Goal: Information Seeking & Learning: Learn about a topic

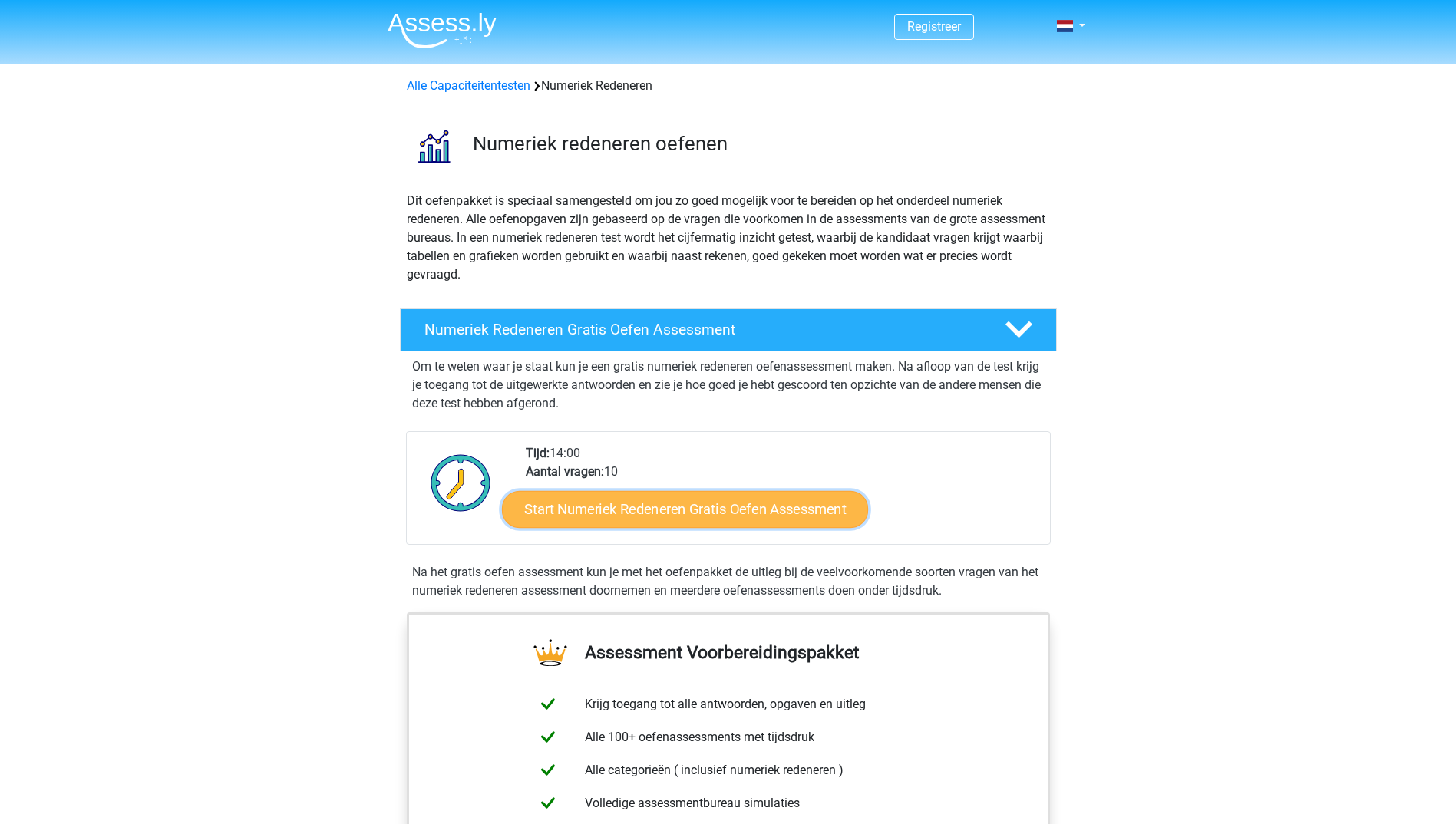
click at [663, 515] on link "Start Numeriek Redeneren Gratis Oefen Assessment" at bounding box center [685, 509] width 366 height 37
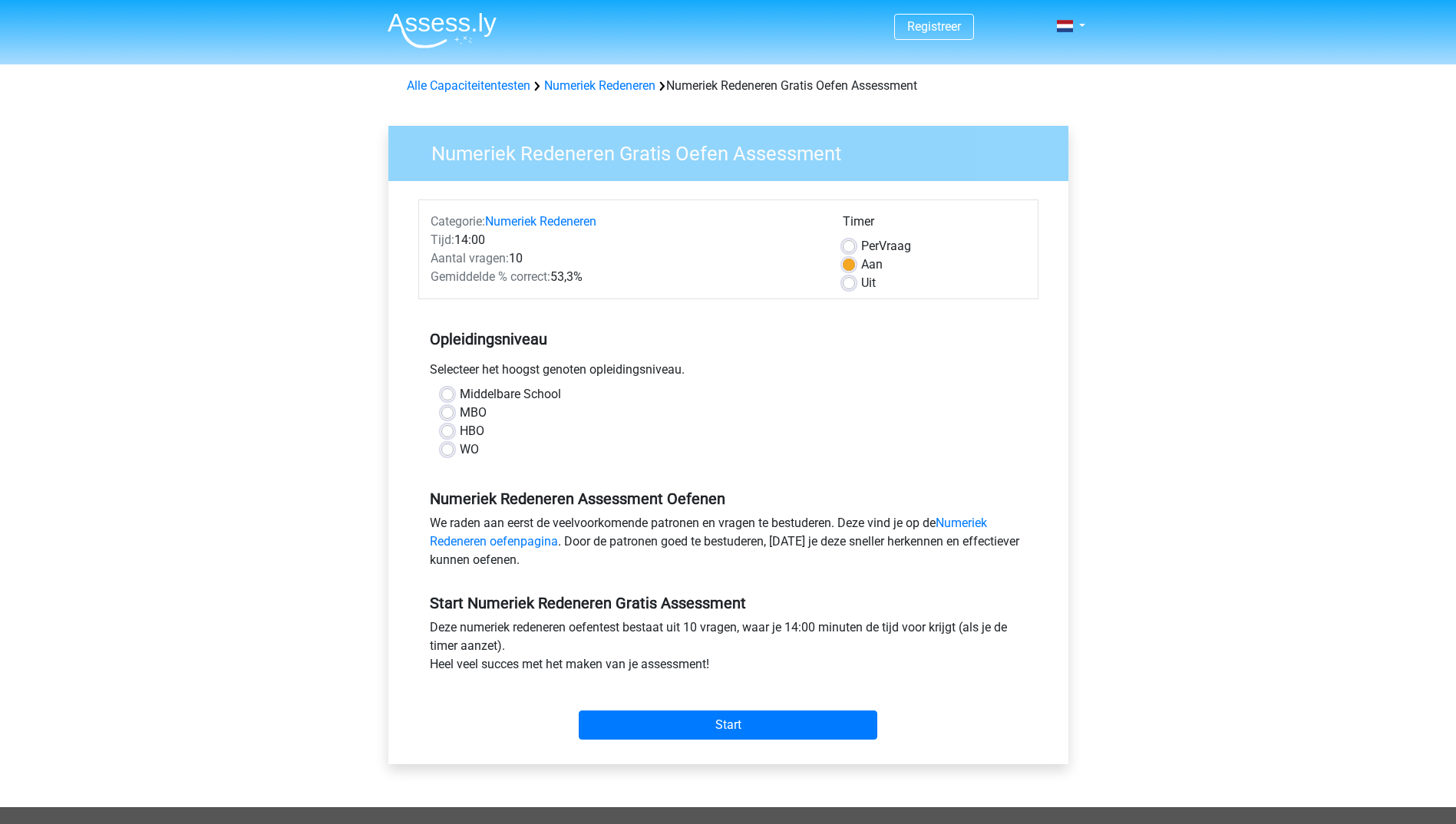
click at [460, 427] on label "HBO" at bounding box center [472, 431] width 25 height 19
click at [447, 427] on input "HBO" at bounding box center [447, 429] width 12 height 15
radio input "true"
click at [682, 721] on input "Start" at bounding box center [728, 724] width 299 height 29
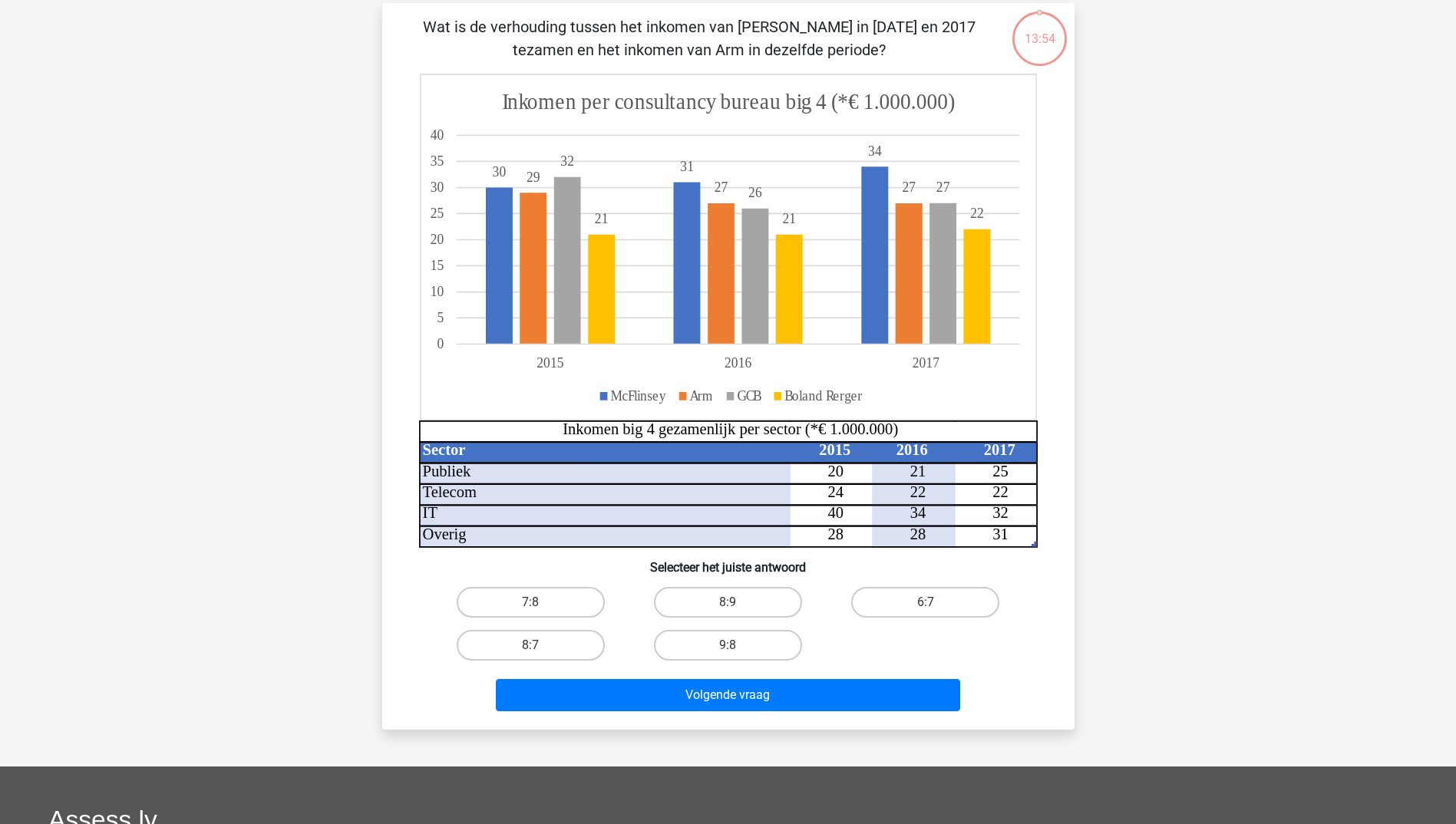
scroll to position [77, 0]
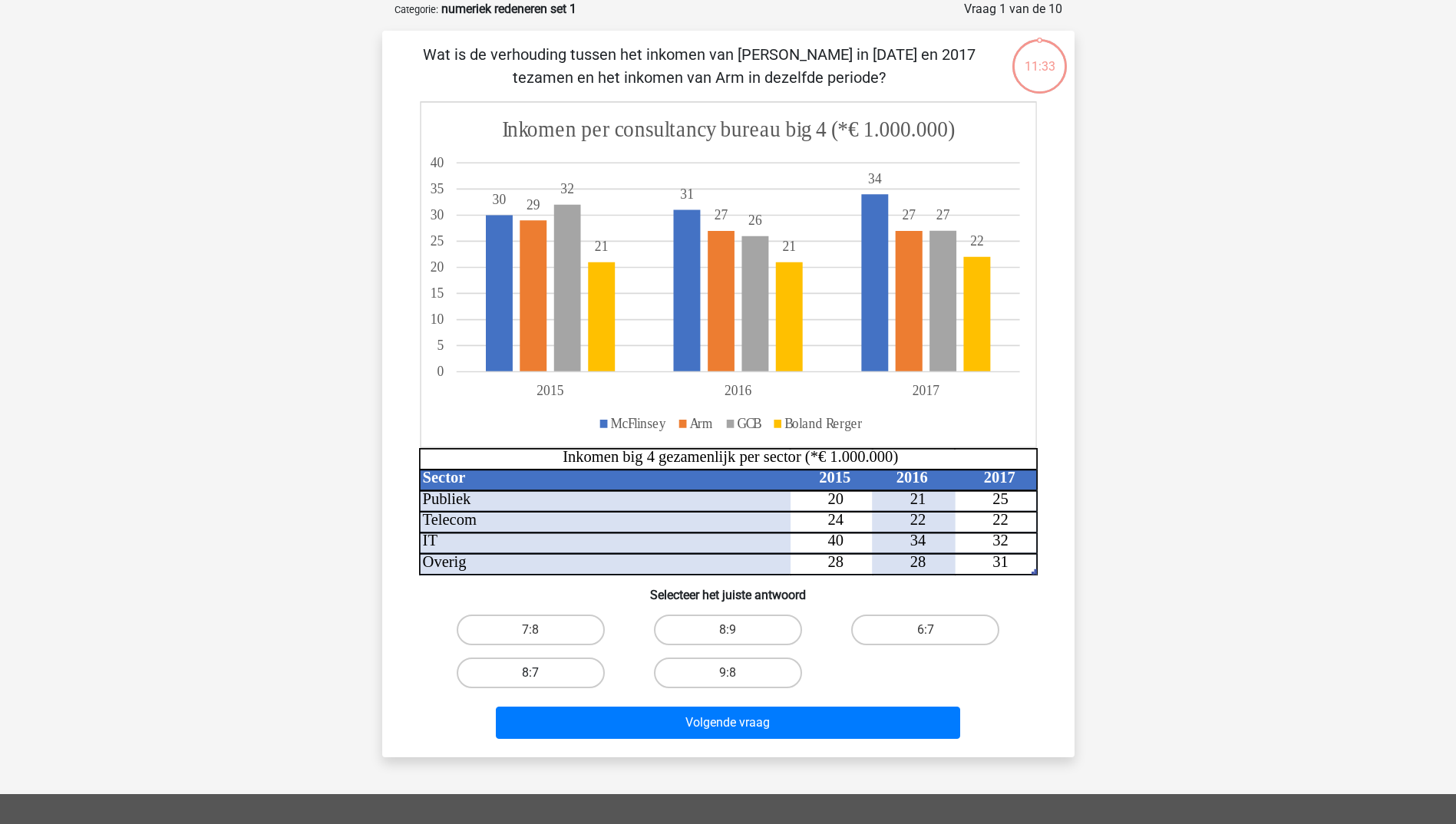
drag, startPoint x: 560, startPoint y: 672, endPoint x: 568, endPoint y: 671, distance: 8.1
click at [560, 672] on label "8:7" at bounding box center [530, 673] width 148 height 31
click at [540, 673] on input "8:7" at bounding box center [535, 678] width 10 height 10
radio input "true"
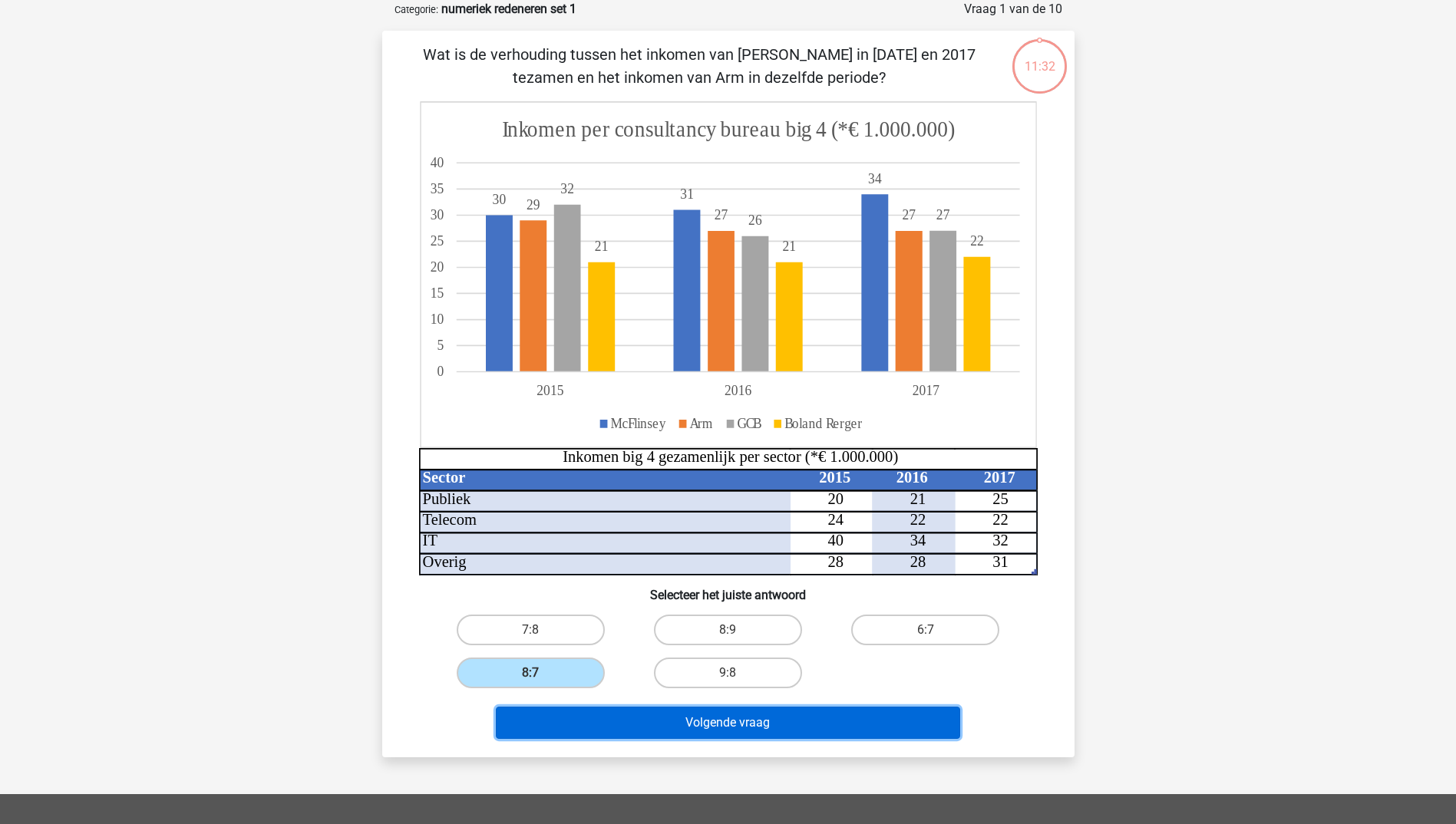
click at [712, 721] on button "Volgende vraag" at bounding box center [728, 722] width 464 height 32
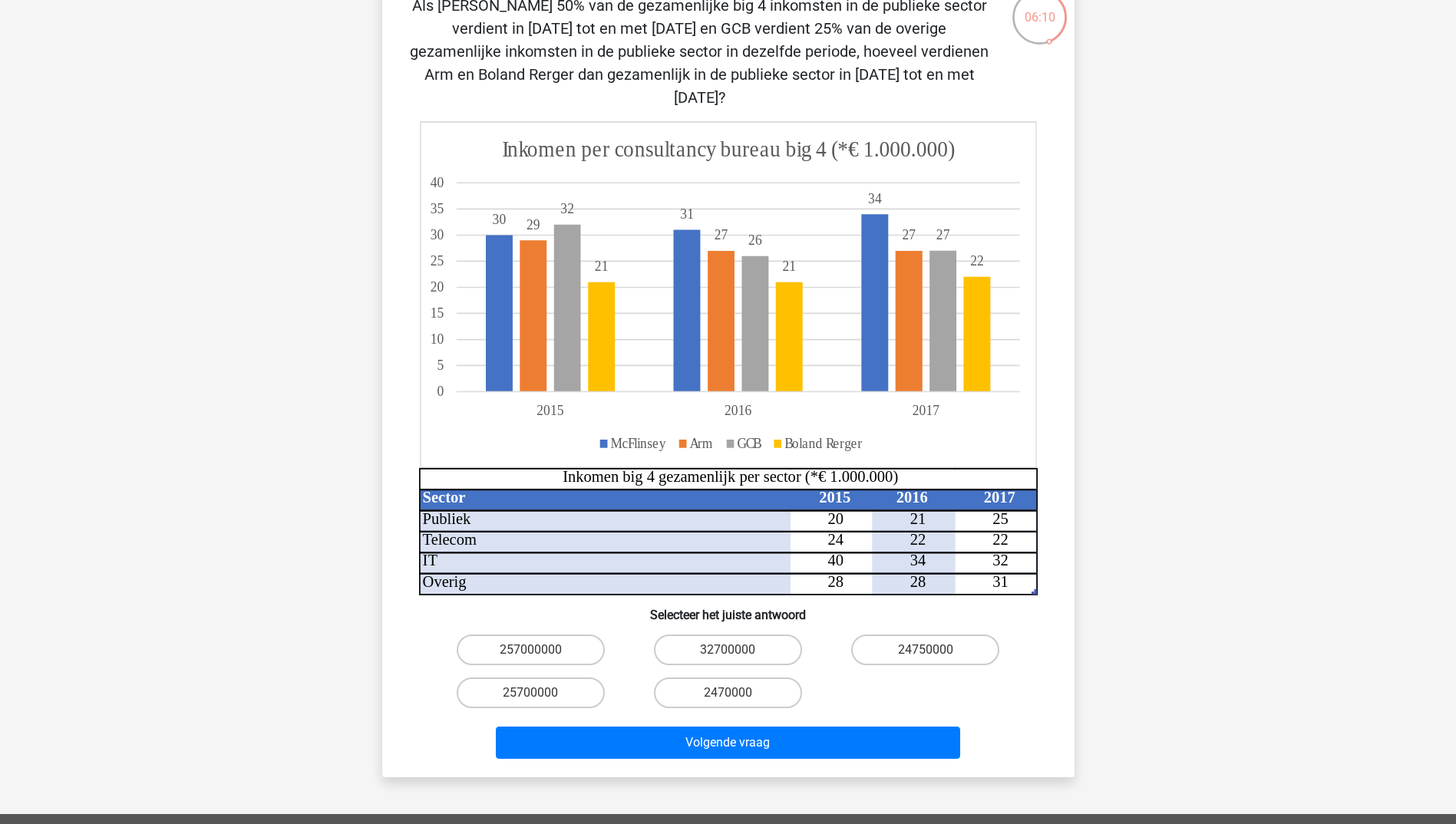
scroll to position [153, 0]
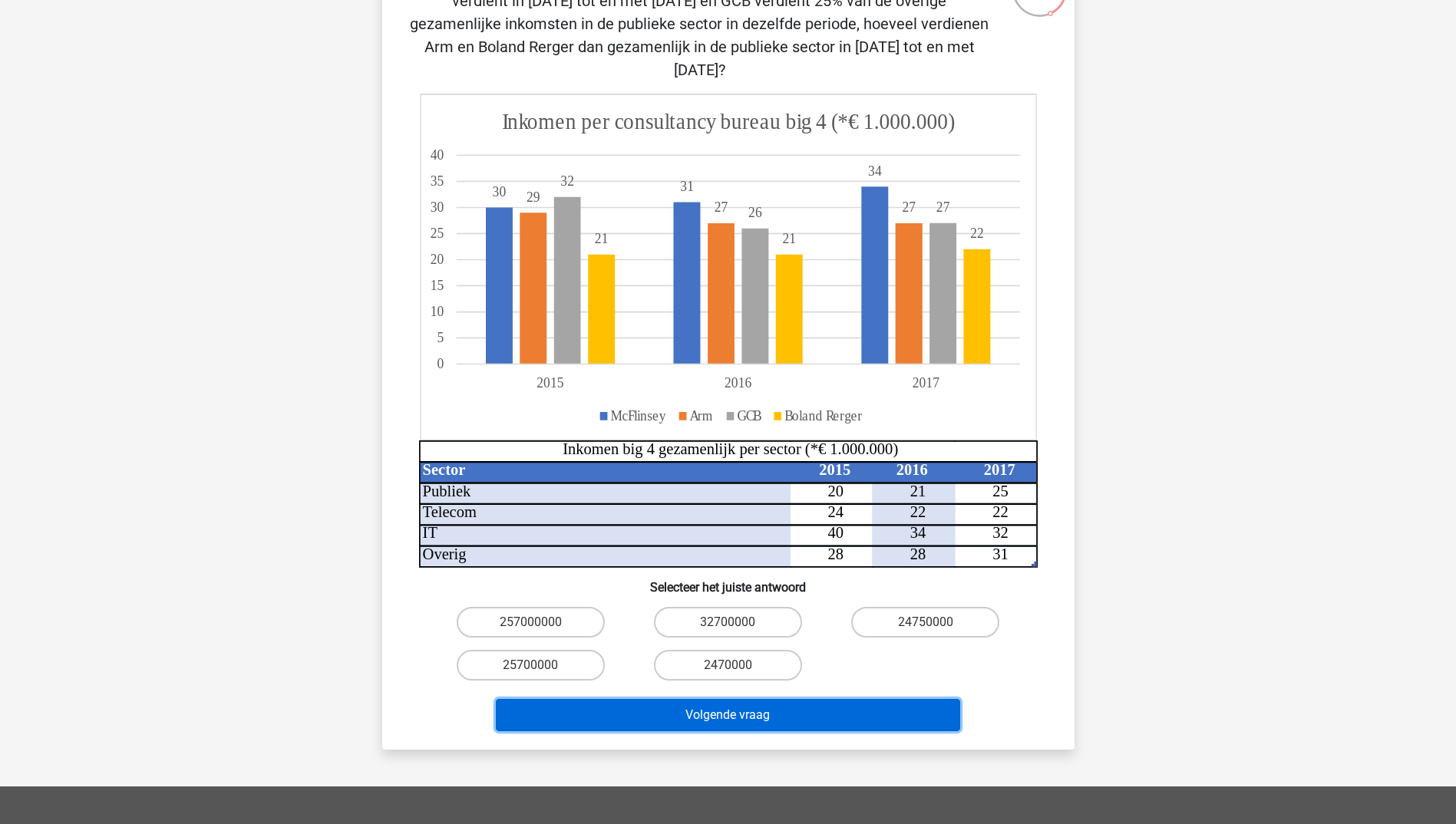
click at [784, 699] on button "Volgende vraag" at bounding box center [728, 715] width 464 height 32
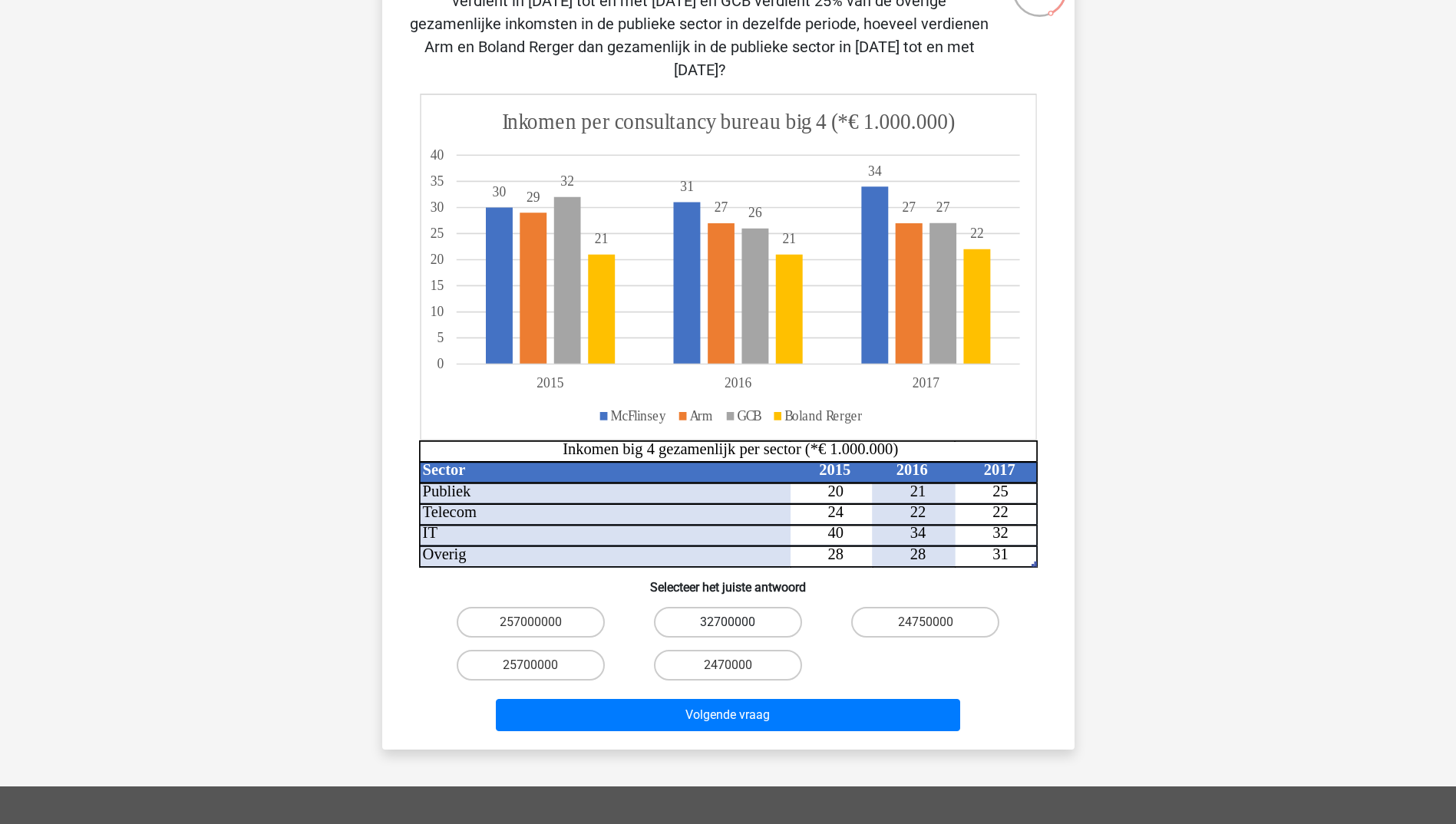
click at [758, 607] on label "32700000" at bounding box center [728, 622] width 148 height 31
click at [737, 622] on input "32700000" at bounding box center [732, 627] width 10 height 10
radio input "true"
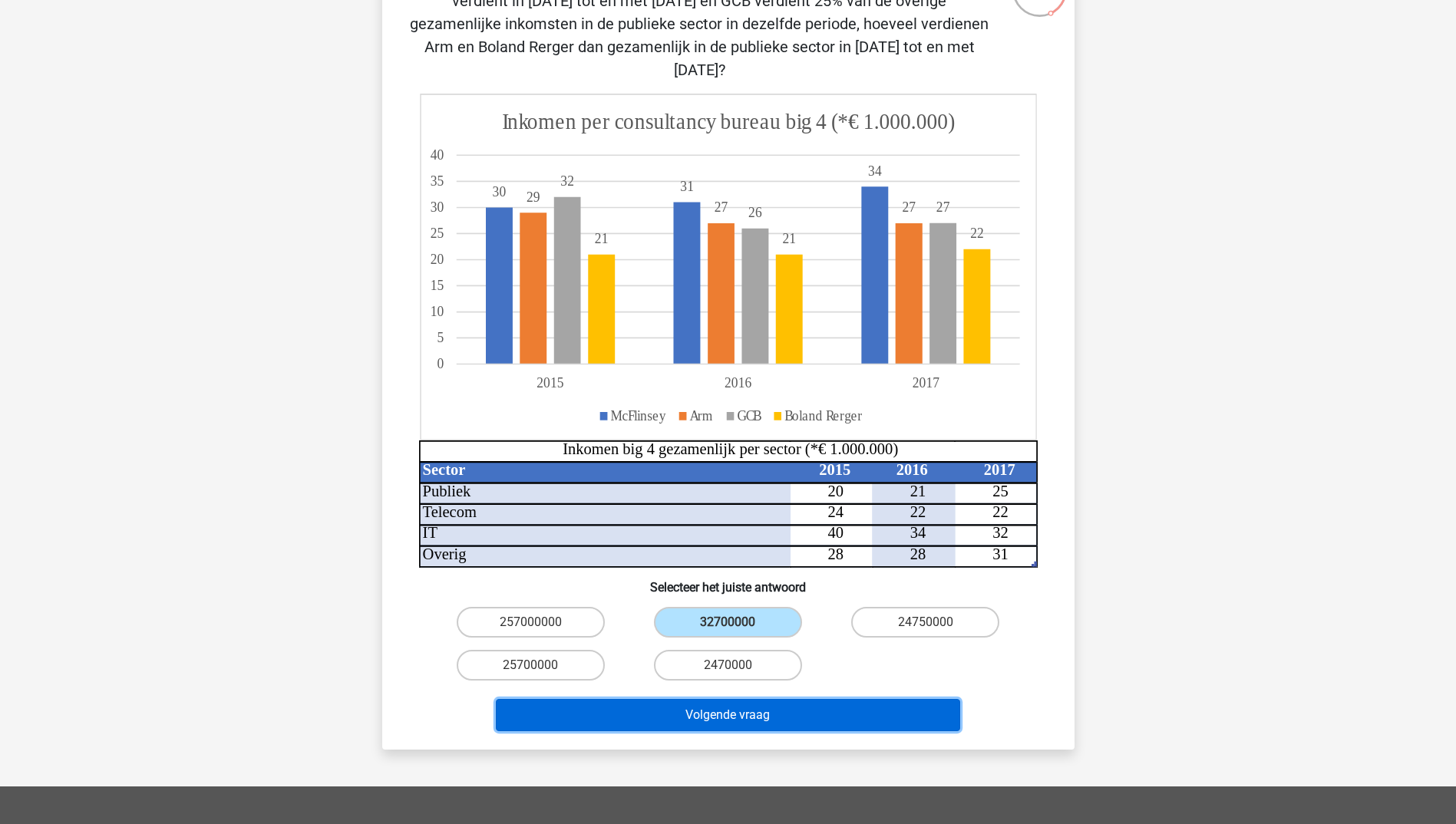
click at [773, 699] on button "Volgende vraag" at bounding box center [728, 715] width 464 height 32
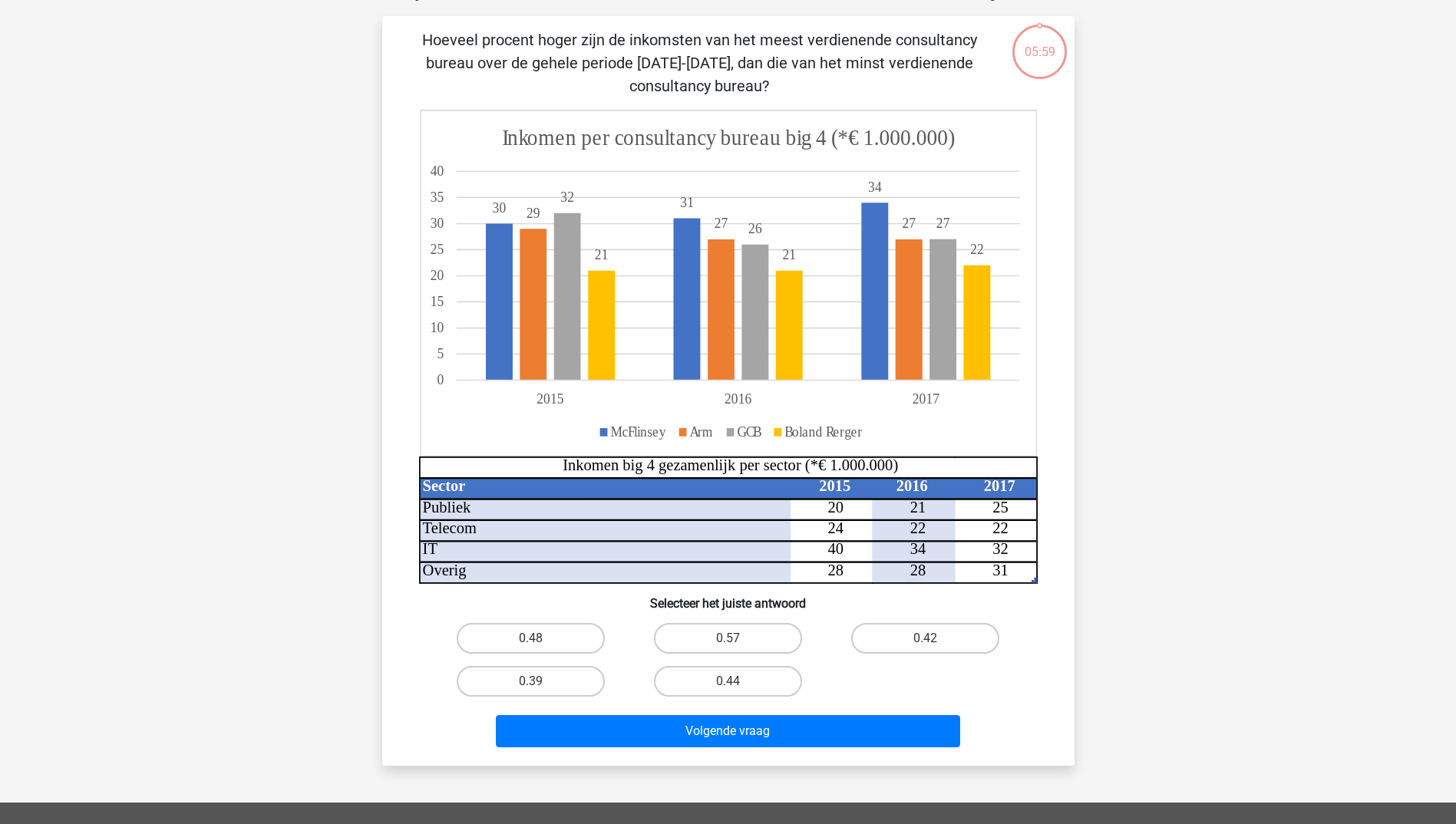
scroll to position [77, 0]
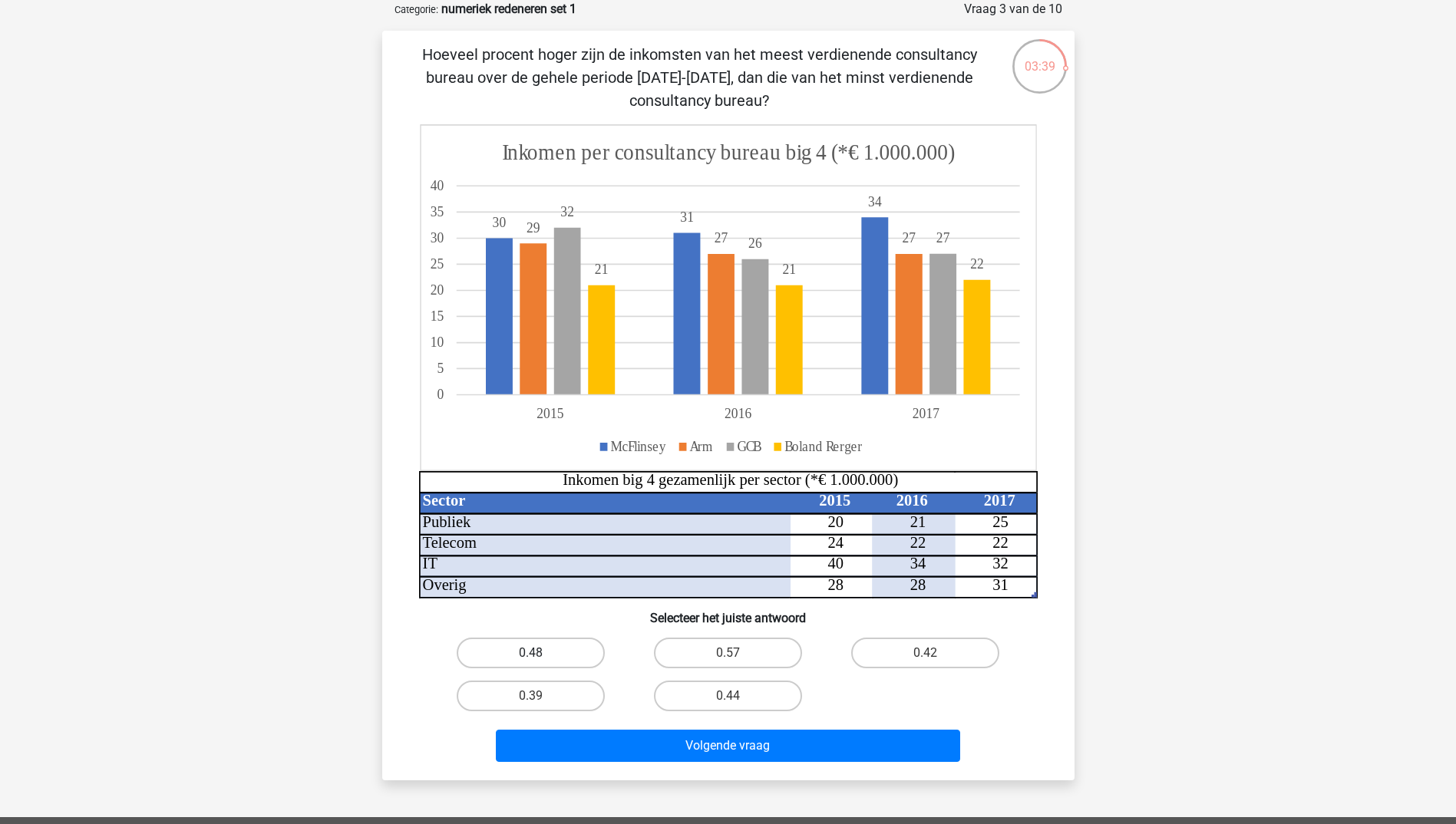
drag, startPoint x: 504, startPoint y: 642, endPoint x: 523, endPoint y: 659, distance: 25.5
click at [504, 642] on label "0.48" at bounding box center [530, 653] width 148 height 31
click at [530, 653] on input "0.48" at bounding box center [535, 658] width 10 height 10
radio input "true"
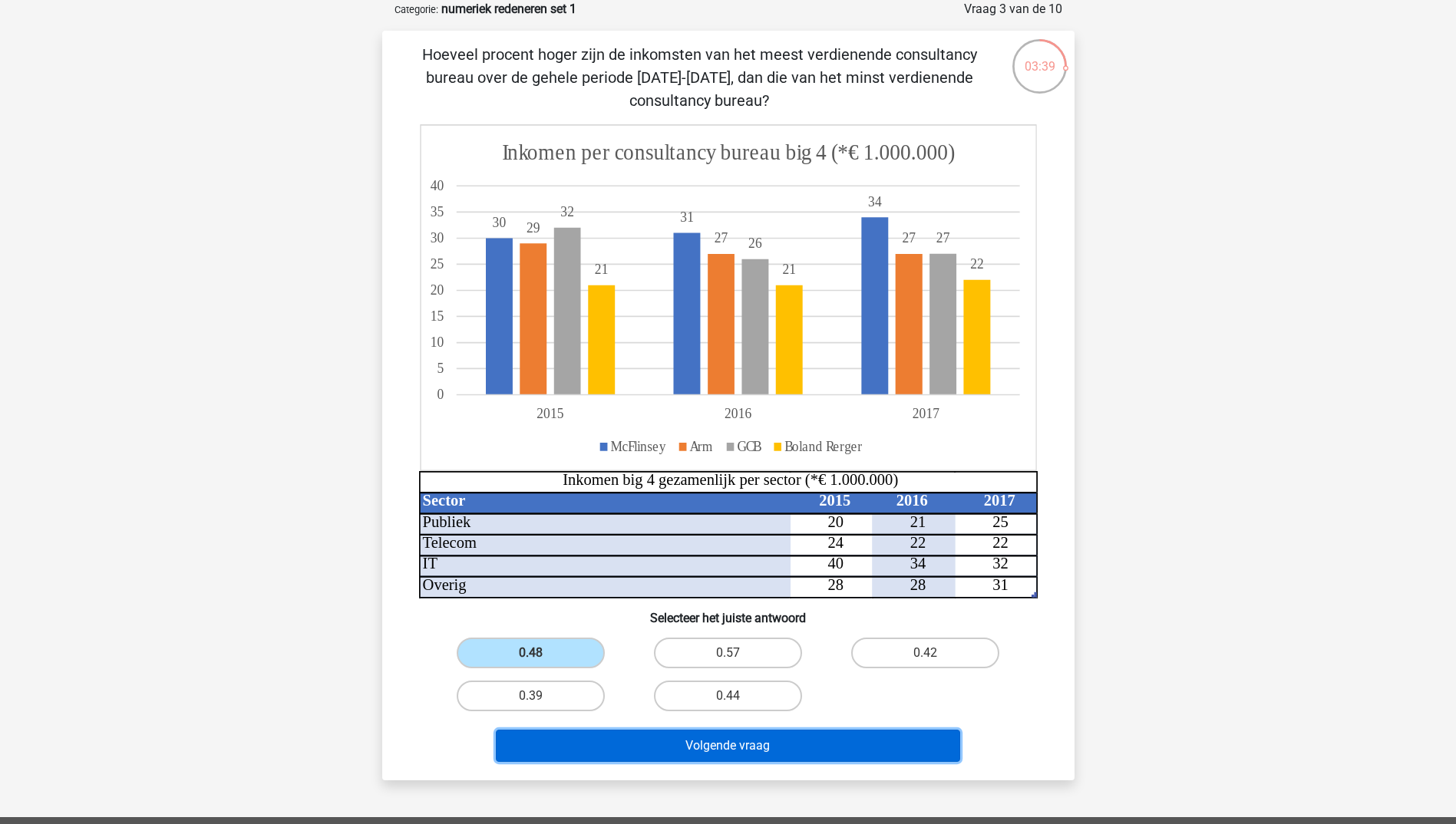
click at [711, 741] on button "Volgende vraag" at bounding box center [728, 745] width 464 height 32
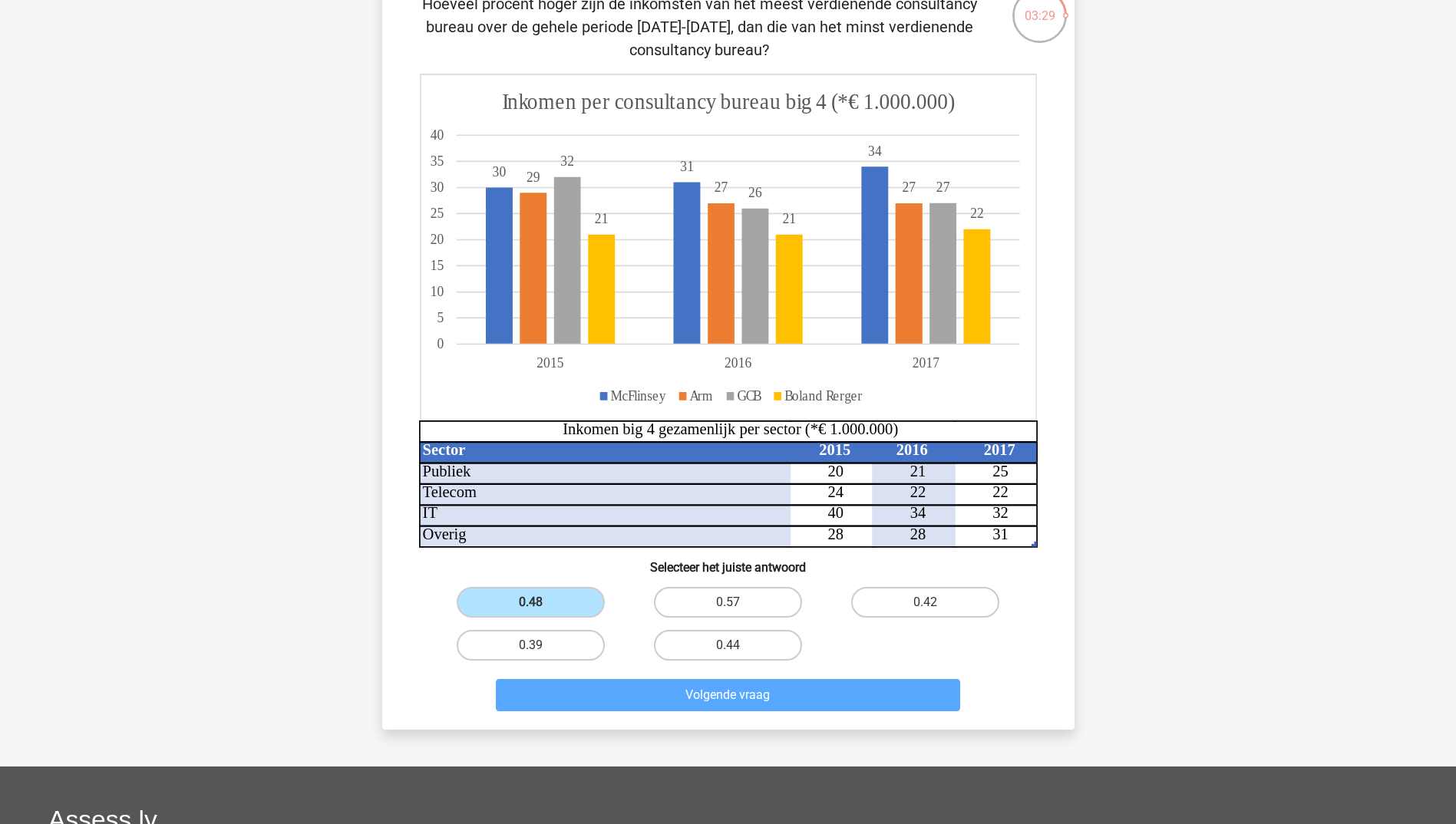
scroll to position [153, 0]
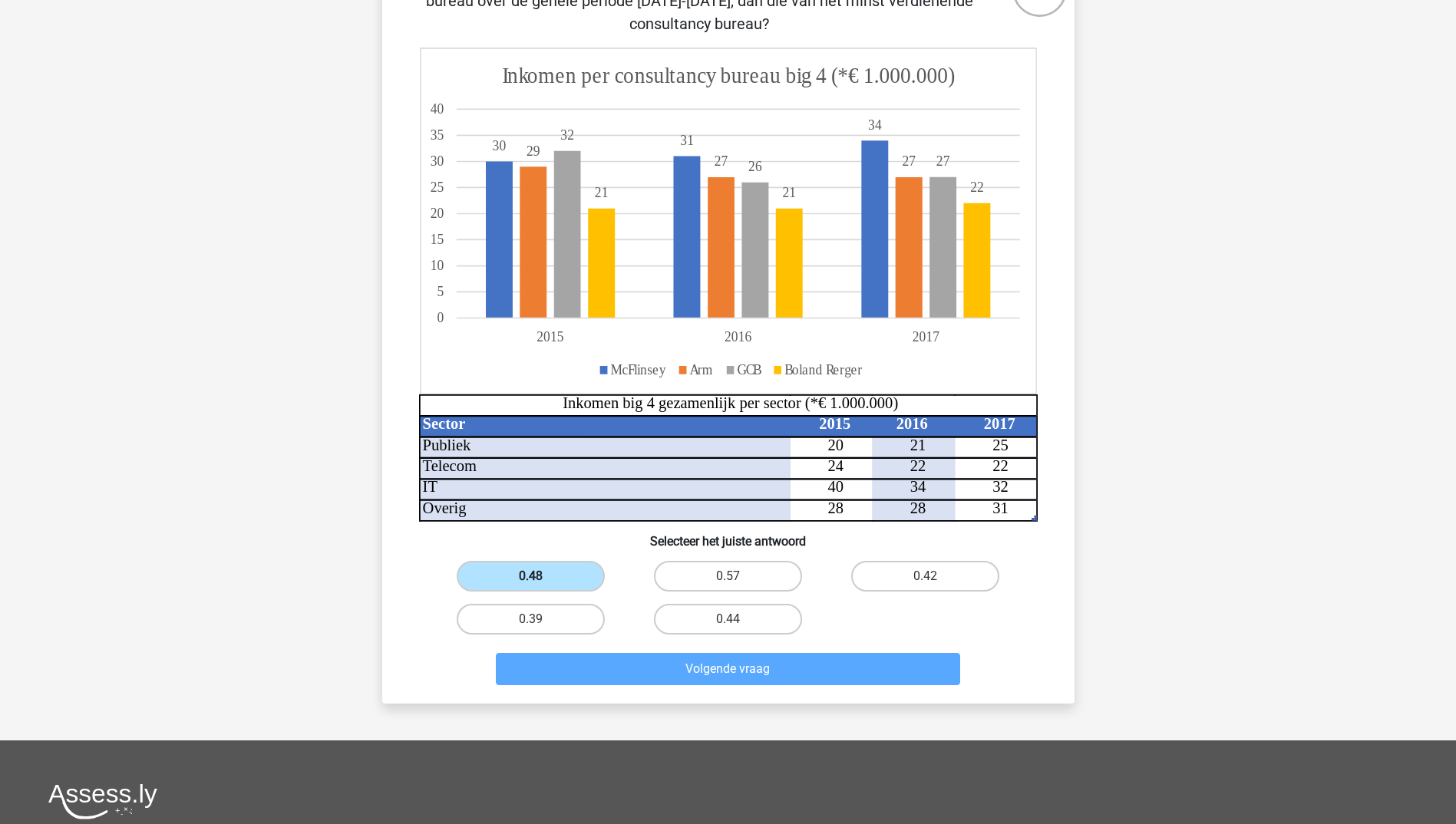
click at [552, 574] on label "0.48" at bounding box center [530, 576] width 148 height 31
click at [540, 576] on input "0.48" at bounding box center [535, 581] width 10 height 10
